Goal: Task Accomplishment & Management: Manage account settings

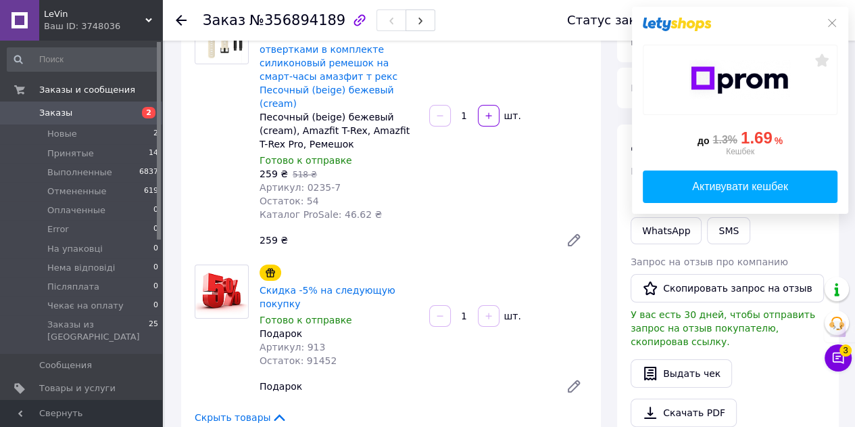
scroll to position [68, 0]
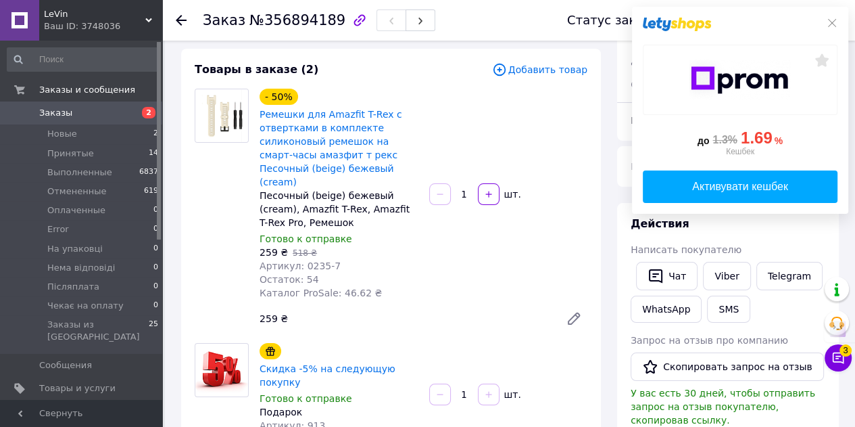
drag, startPoint x: 142, startPoint y: 18, endPoint x: 132, endPoint y: 26, distance: 12.0
click at [142, 18] on span "LeVin" at bounding box center [94, 14] width 101 height 12
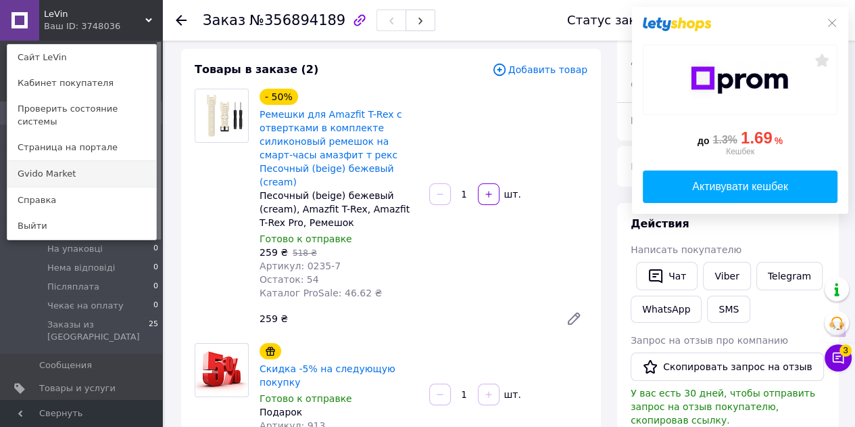
click at [64, 161] on link "Gvido Market" at bounding box center [81, 174] width 149 height 26
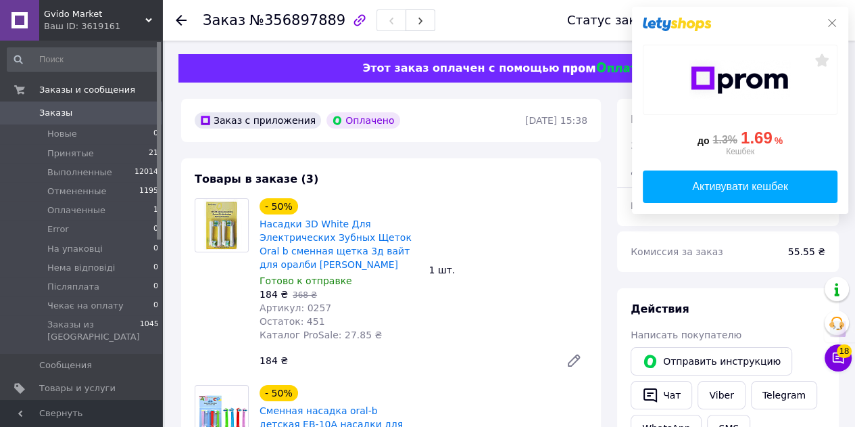
click at [832, 19] on icon at bounding box center [832, 23] width 11 height 11
